Goal: Information Seeking & Learning: Understand process/instructions

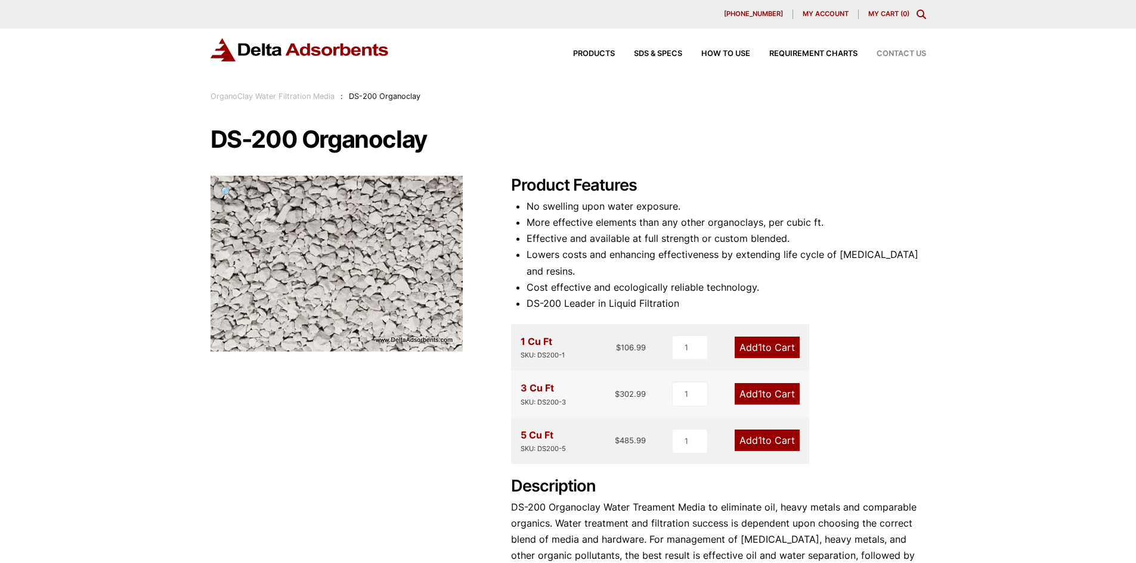
click at [894, 51] on span "Contact Us" at bounding box center [900, 54] width 49 height 8
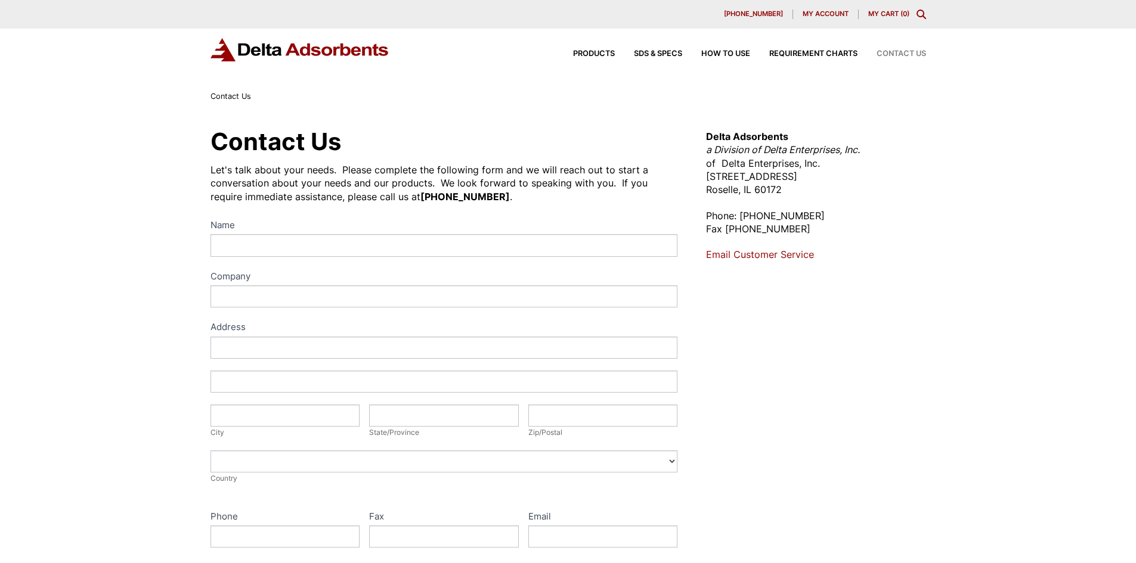
click at [592, 45] on div "Products SDS & SPECS How to Use Requirement Charts Contact Us" at bounding box center [740, 53] width 382 height 17
click at [586, 51] on span "Products" at bounding box center [594, 54] width 42 height 8
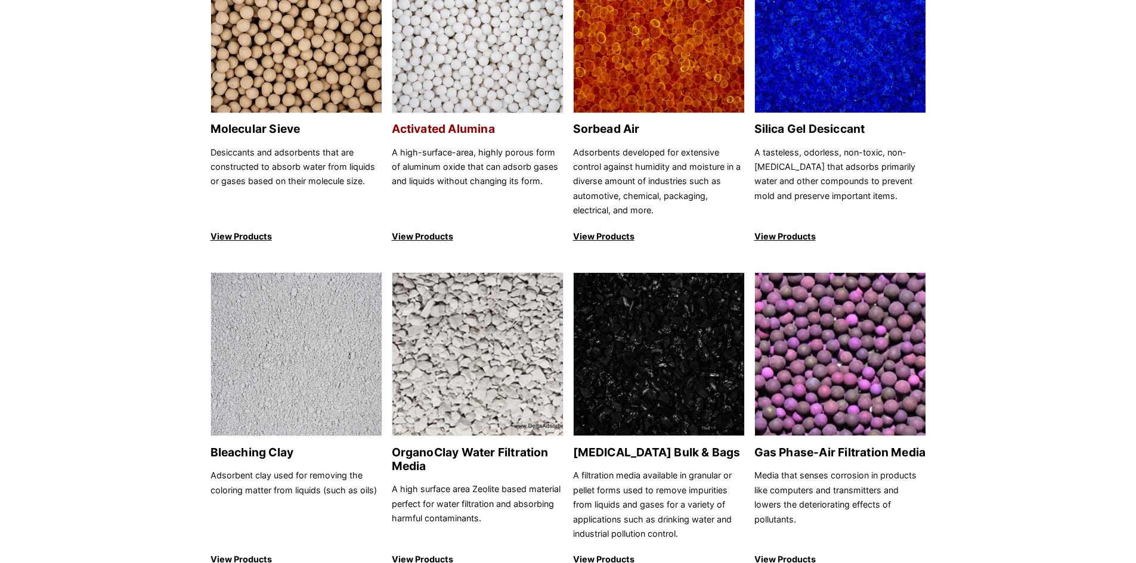
scroll to position [238, 0]
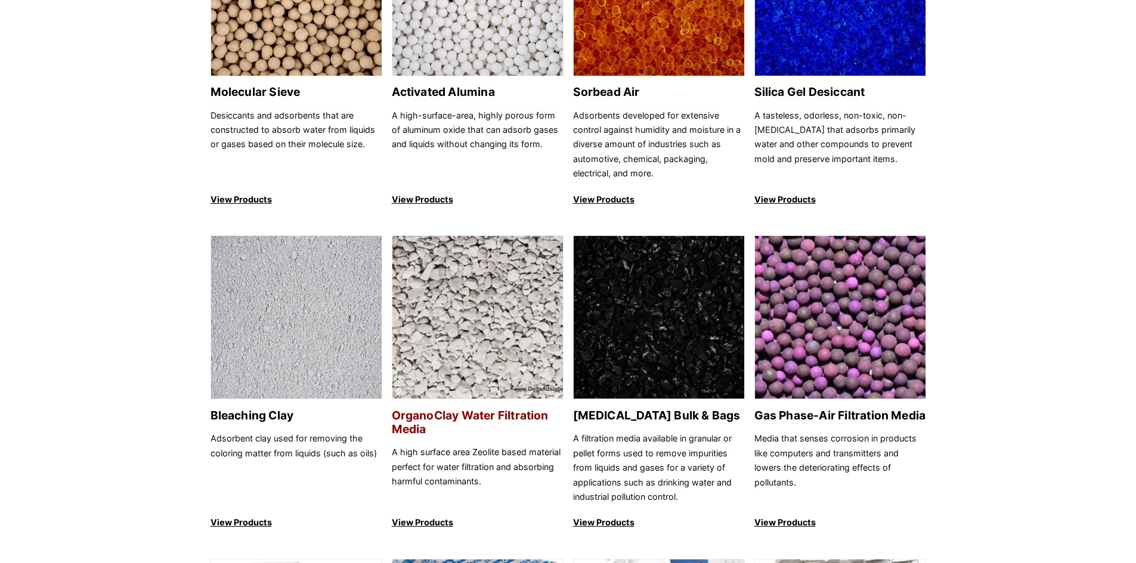
click at [426, 524] on p "View Products" at bounding box center [478, 523] width 172 height 14
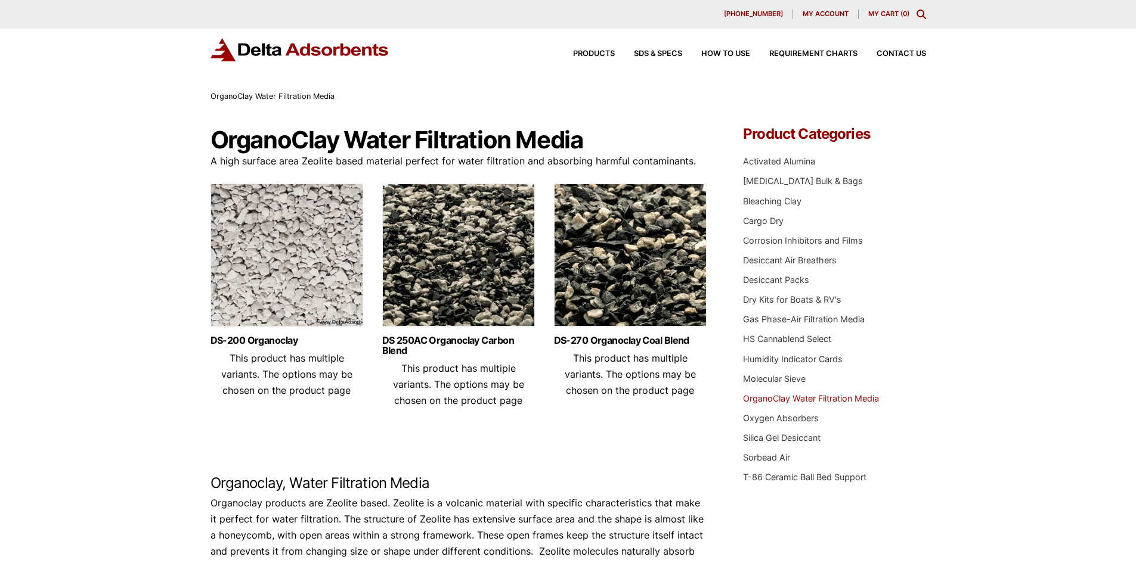
click at [772, 401] on link "OrganoClay Water Filtration Media" at bounding box center [811, 398] width 136 height 10
click at [739, 54] on span "How to Use" at bounding box center [725, 54] width 49 height 8
